Goal: Entertainment & Leisure: Consume media (video, audio)

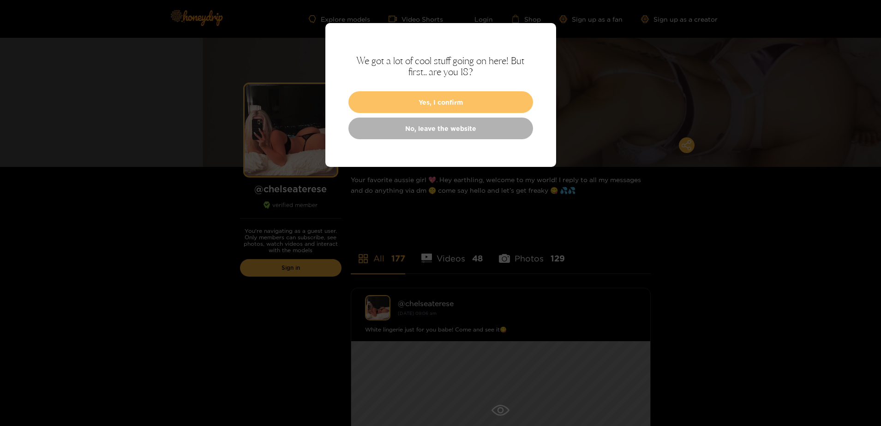
click at [414, 112] on button "Yes, I confirm" at bounding box center [440, 102] width 185 height 22
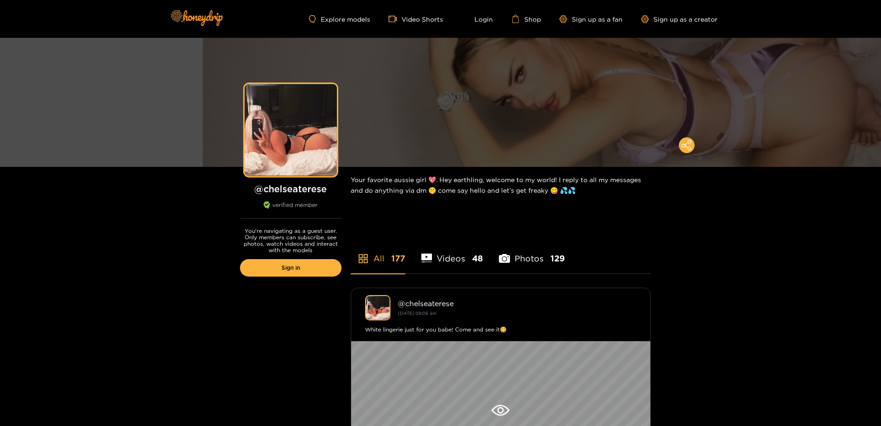
click at [472, 258] on span "48" at bounding box center [477, 259] width 11 height 12
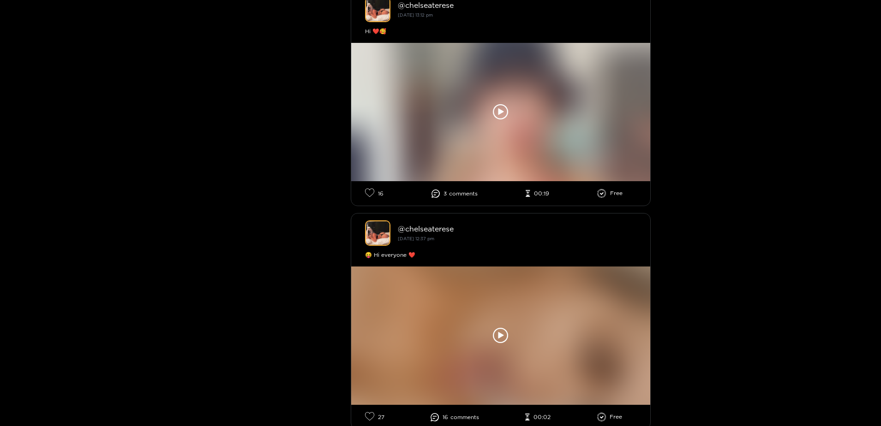
scroll to position [1119, 0]
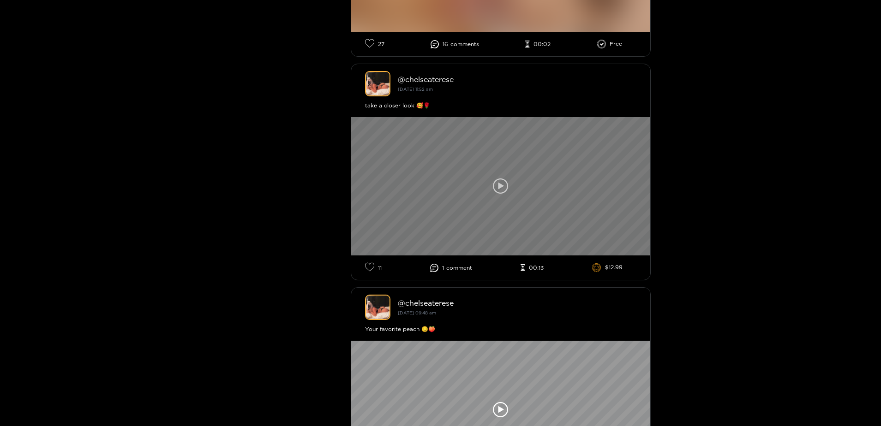
click at [486, 209] on div at bounding box center [500, 186] width 299 height 138
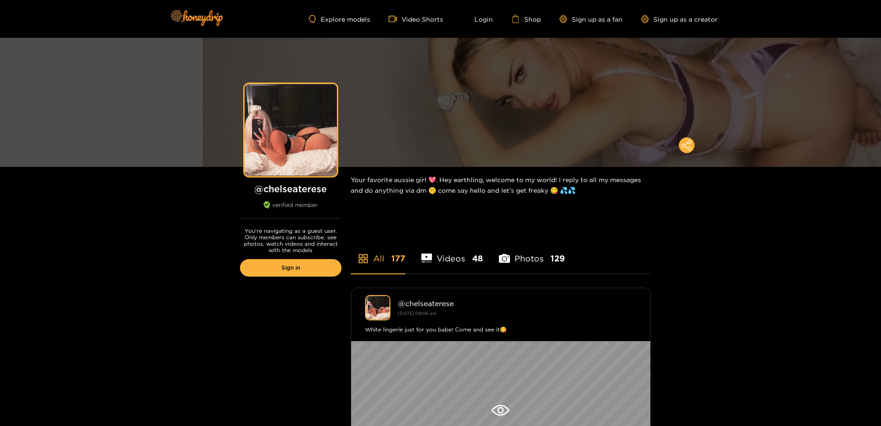
click at [524, 255] on li "Photos 129" at bounding box center [532, 253] width 66 height 42
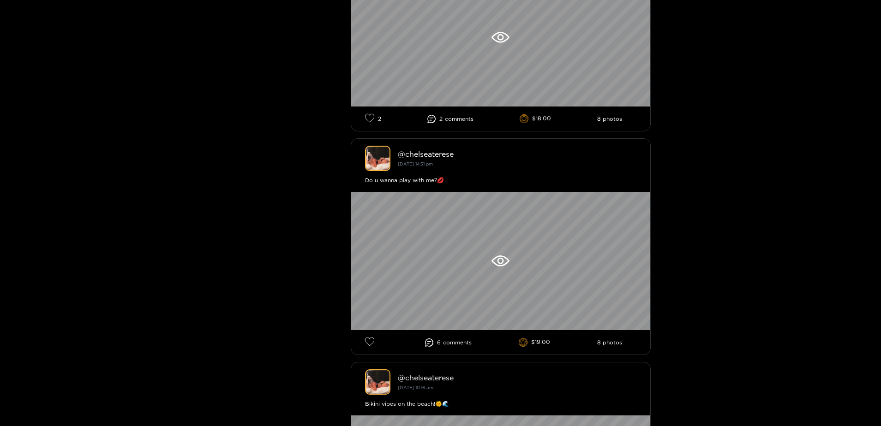
scroll to position [746, 0]
